Goal: Task Accomplishment & Management: Complete application form

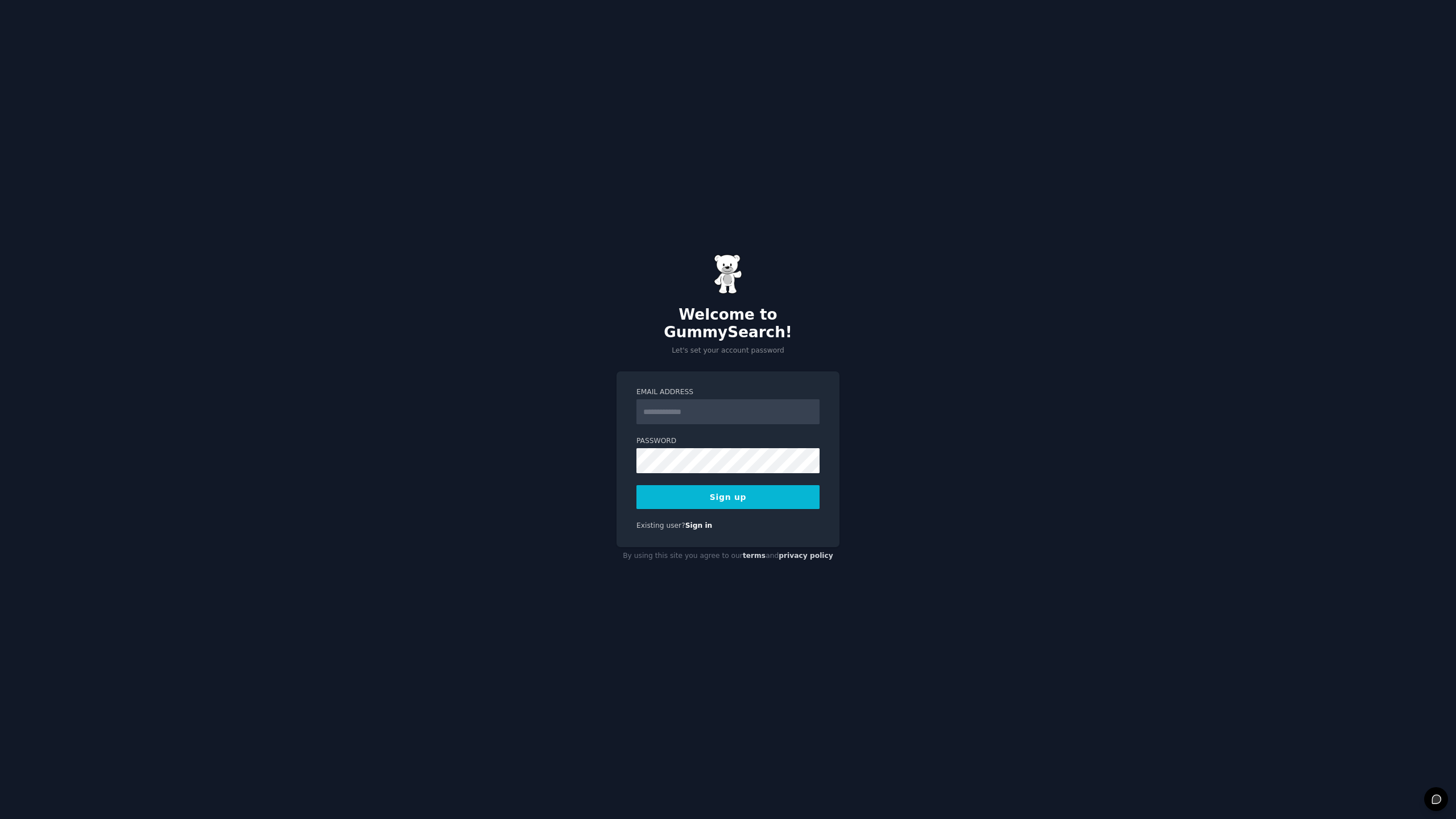
click at [828, 351] on div "Welcome to GummySearch! Let's set your account password Email Address Password …" at bounding box center [728, 409] width 1456 height 819
click at [706, 409] on input "Email Address" at bounding box center [728, 412] width 183 height 25
type input "**********"
click at [728, 492] on button "Sign up" at bounding box center [728, 497] width 183 height 24
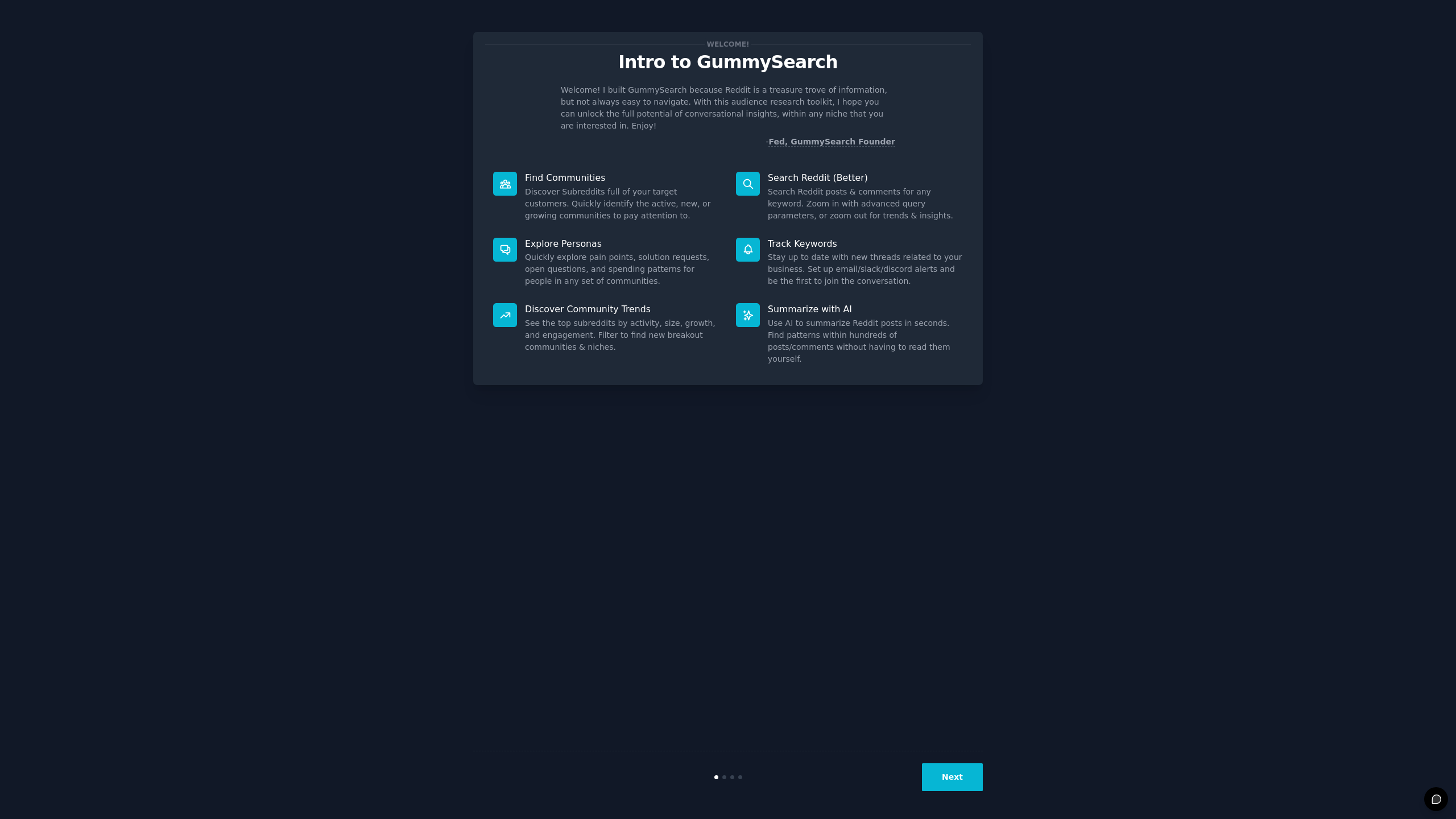
click at [961, 779] on button "Next" at bounding box center [952, 777] width 61 height 28
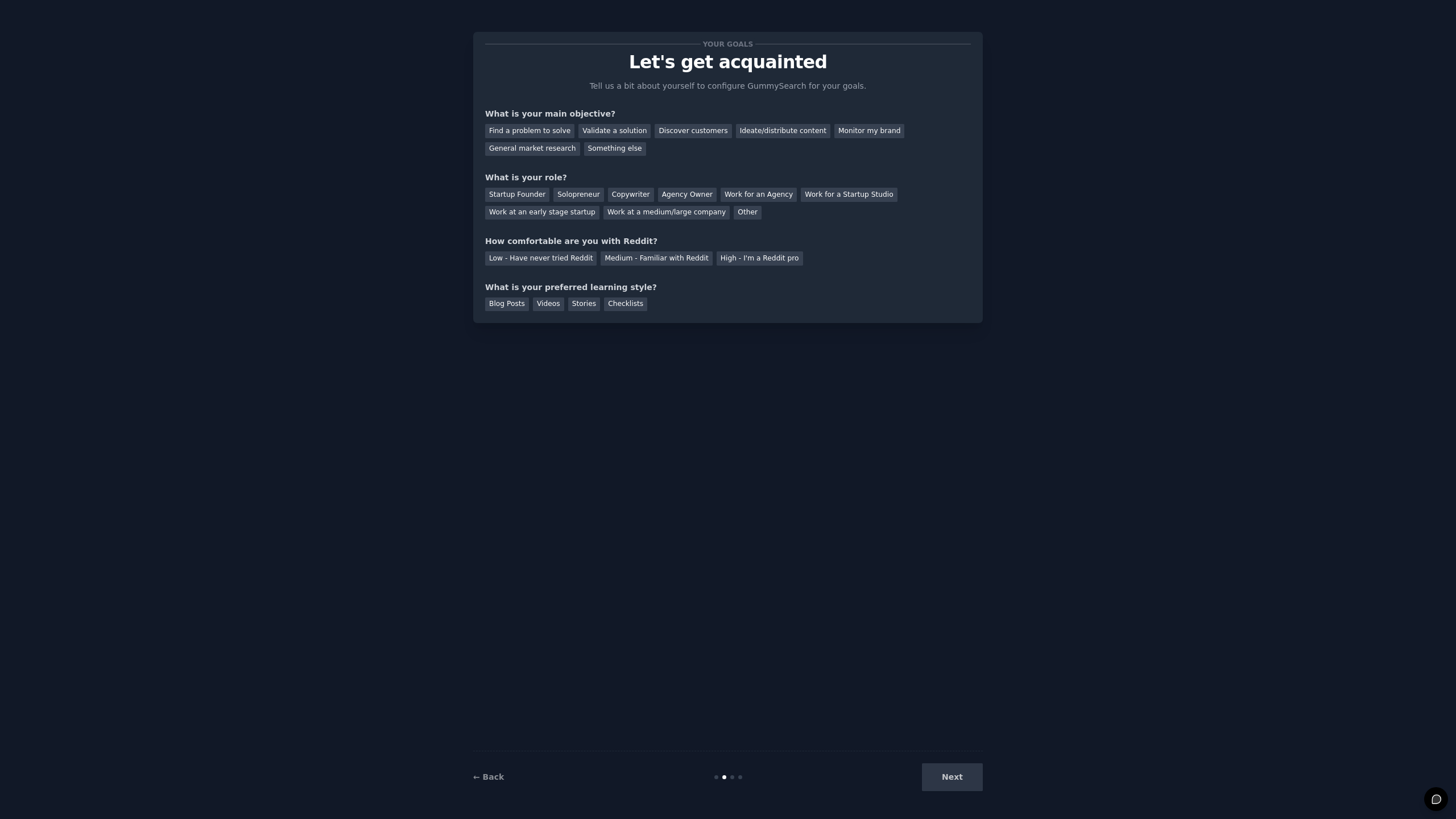
click at [961, 779] on div "Next" at bounding box center [897, 777] width 170 height 28
click at [957, 777] on div "Next" at bounding box center [897, 777] width 170 height 28
click at [955, 782] on div "Next" at bounding box center [897, 777] width 170 height 28
click at [553, 304] on div "Videos" at bounding box center [549, 304] width 31 height 14
click at [553, 265] on div "Your goals Let's get acquainted Tell us a bit about yourself to configure Gummy…" at bounding box center [728, 177] width 486 height 267
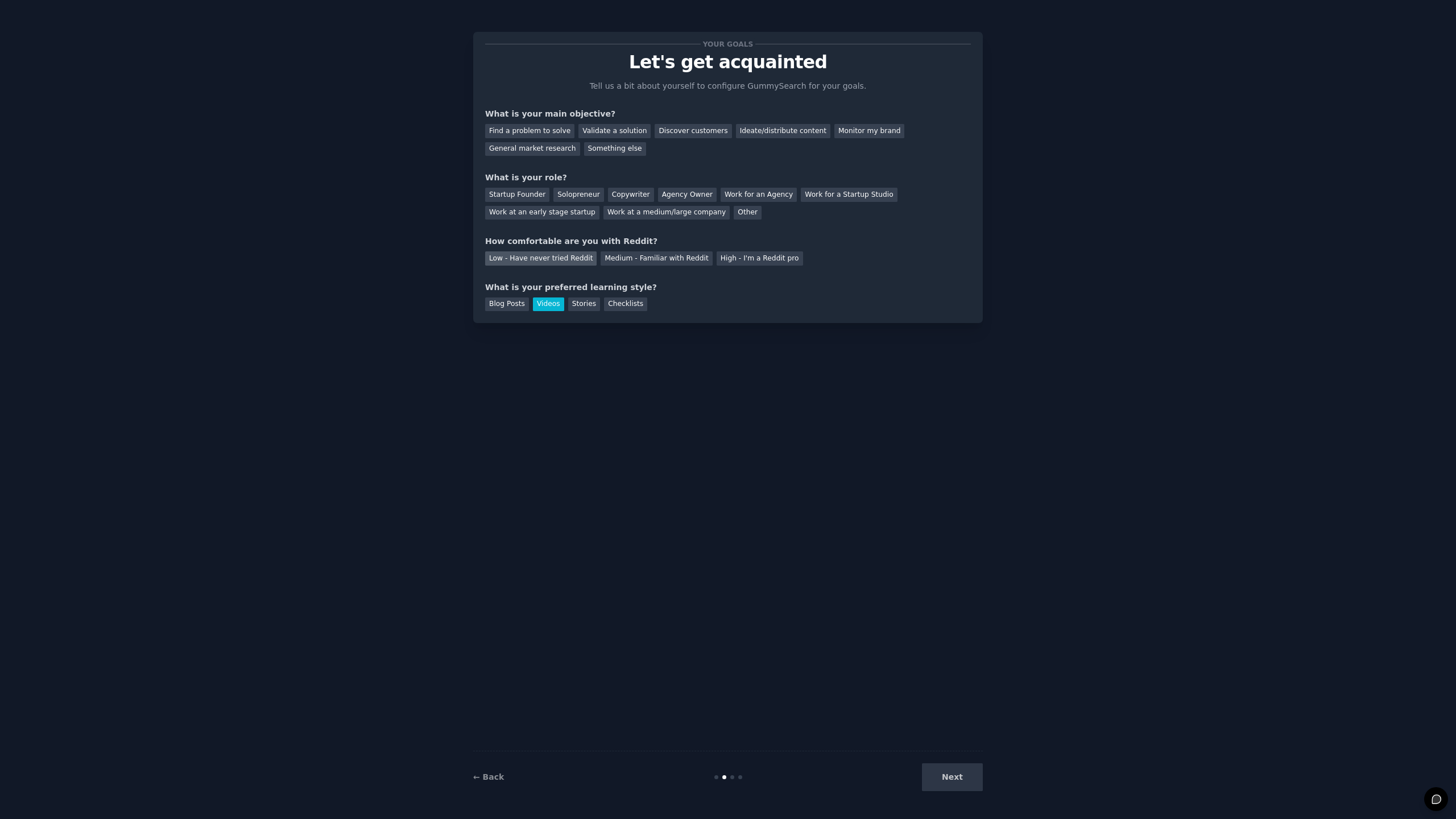
click at [553, 261] on div "Low - Have never tried Reddit" at bounding box center [541, 259] width 111 height 14
click at [622, 134] on div "Validate a solution" at bounding box center [615, 131] width 72 height 14
click at [944, 776] on div "Next" at bounding box center [897, 777] width 170 height 28
click at [628, 192] on div "Copywriter" at bounding box center [631, 195] width 46 height 14
click at [968, 762] on div "← Back Next" at bounding box center [728, 777] width 510 height 52
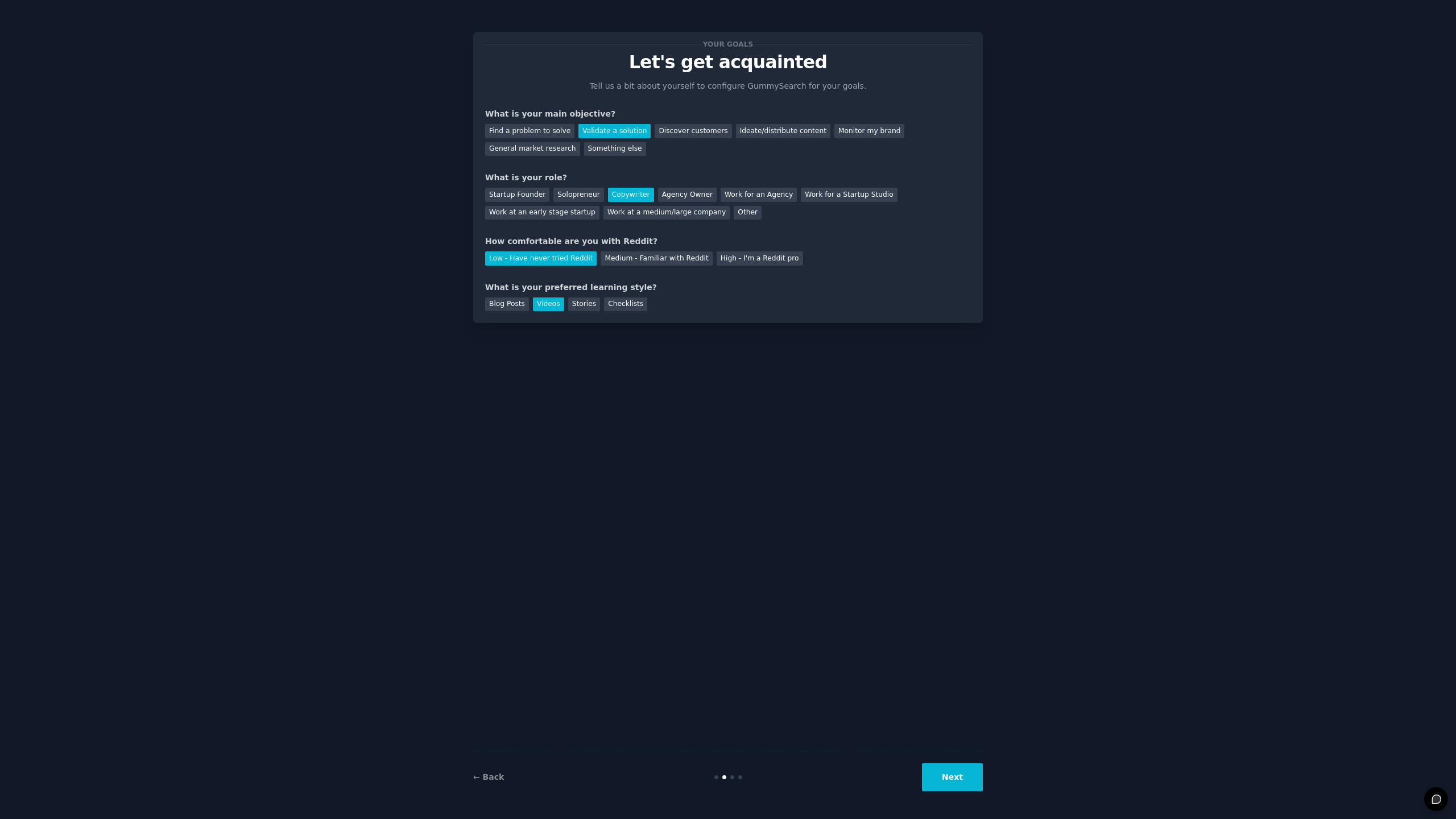
click at [960, 779] on button "Next" at bounding box center [952, 777] width 61 height 28
